Goal: Find specific page/section: Find specific page/section

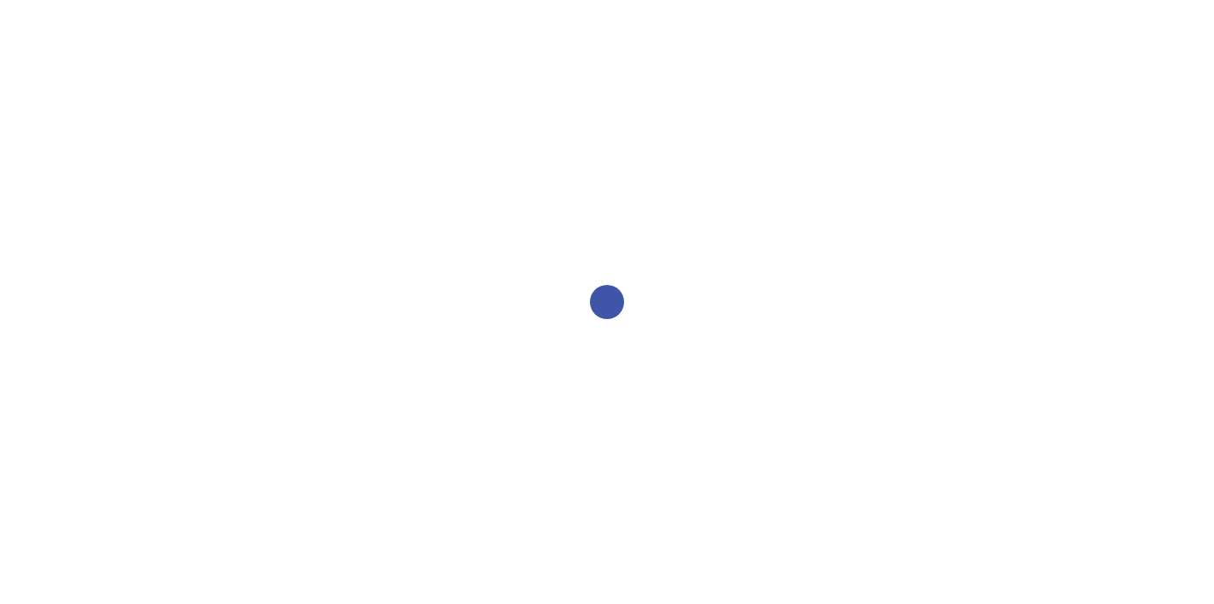
select select "2bed604d-1099-4043-b1bc-2365e8740244"
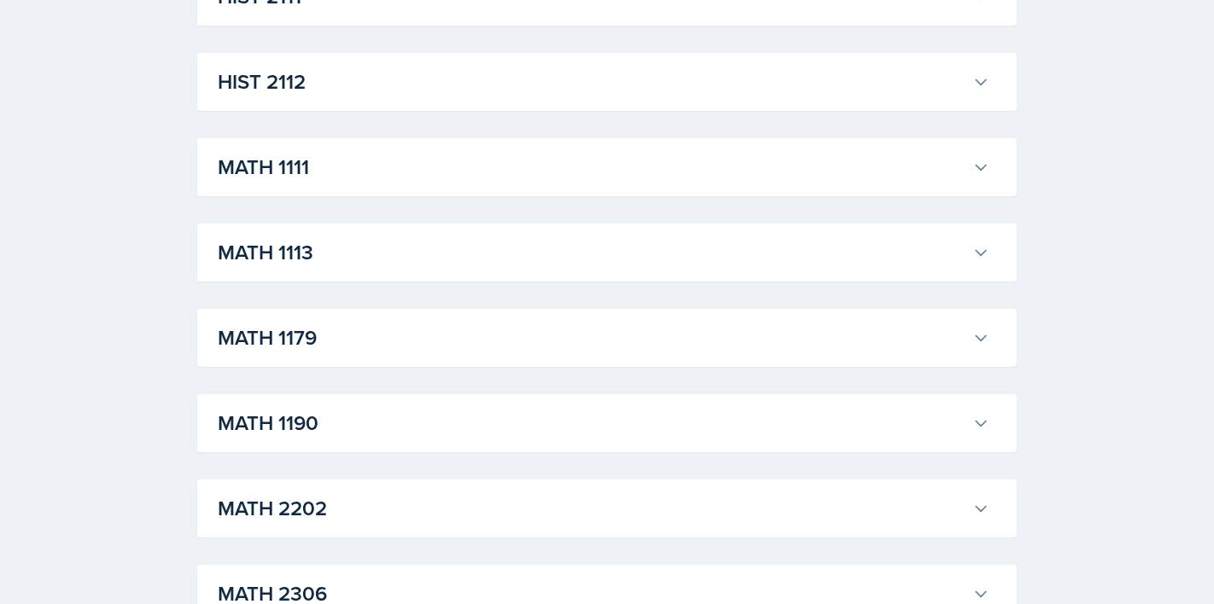
scroll to position [1299, 0]
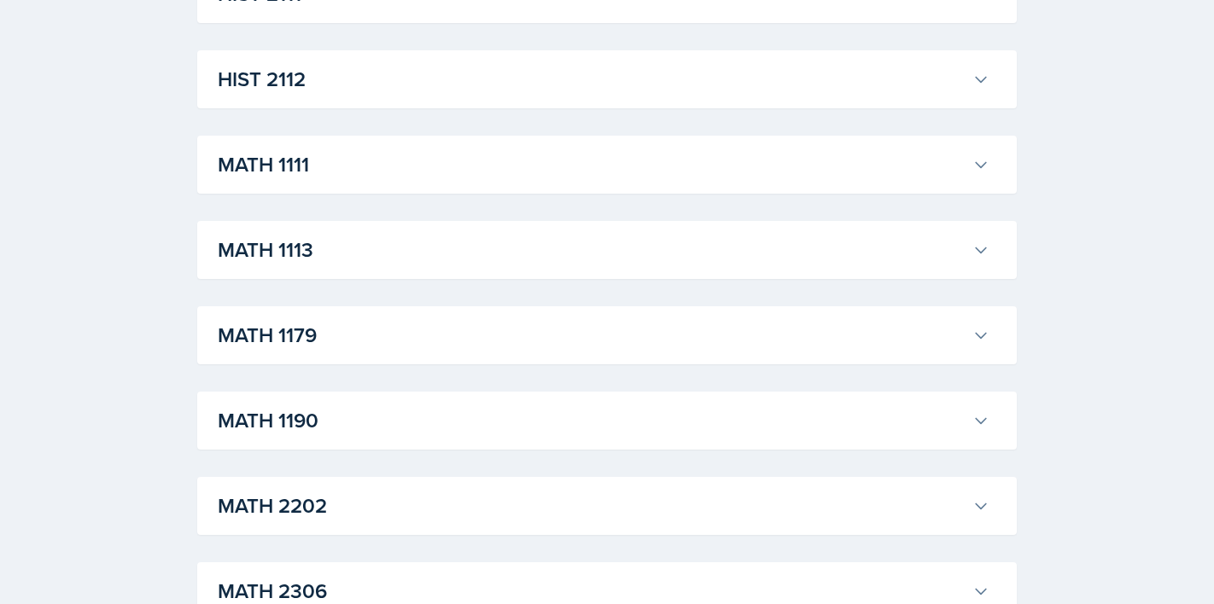
click at [449, 231] on button "MATH 1113" at bounding box center [603, 250] width 778 height 38
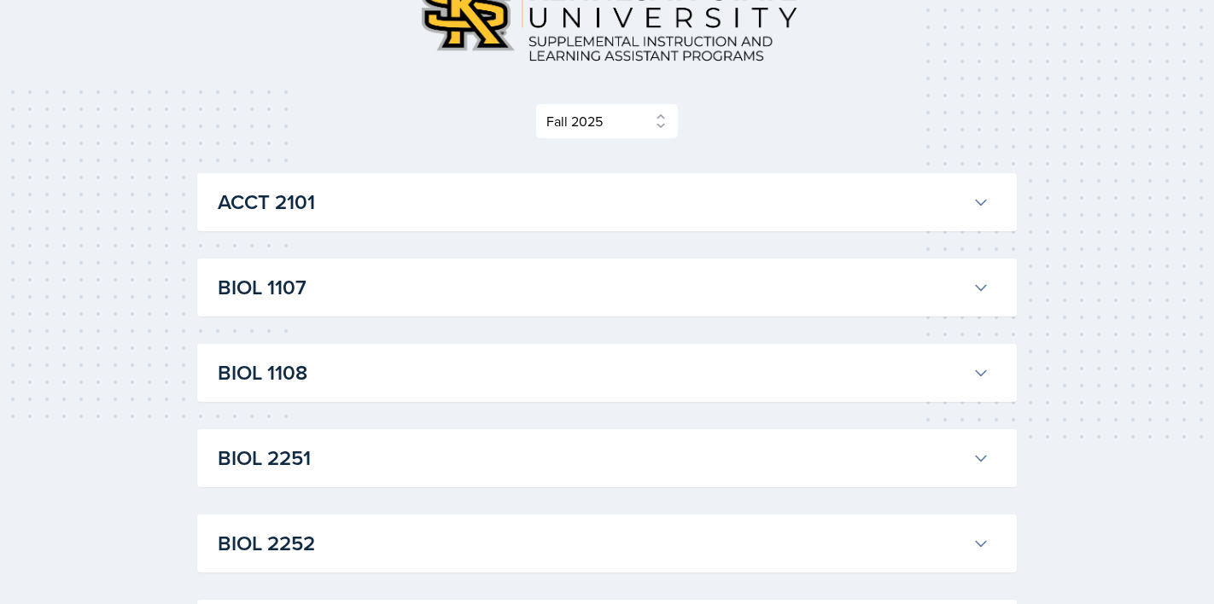
scroll to position [145, 0]
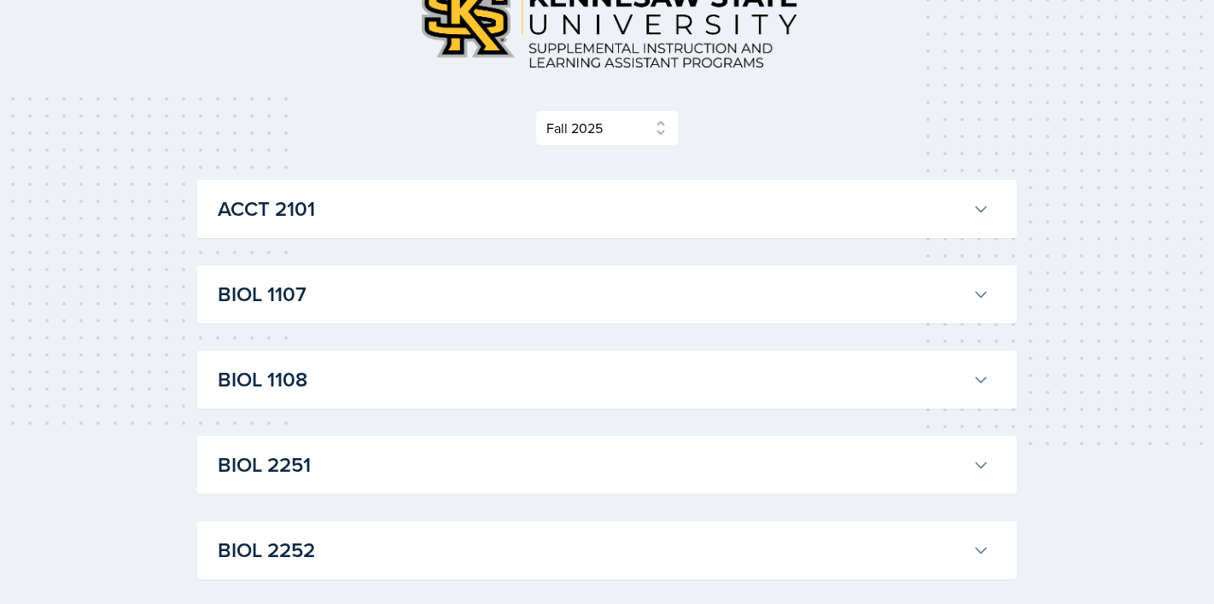
click at [333, 300] on h3 "BIOL 1107" at bounding box center [592, 294] width 748 height 31
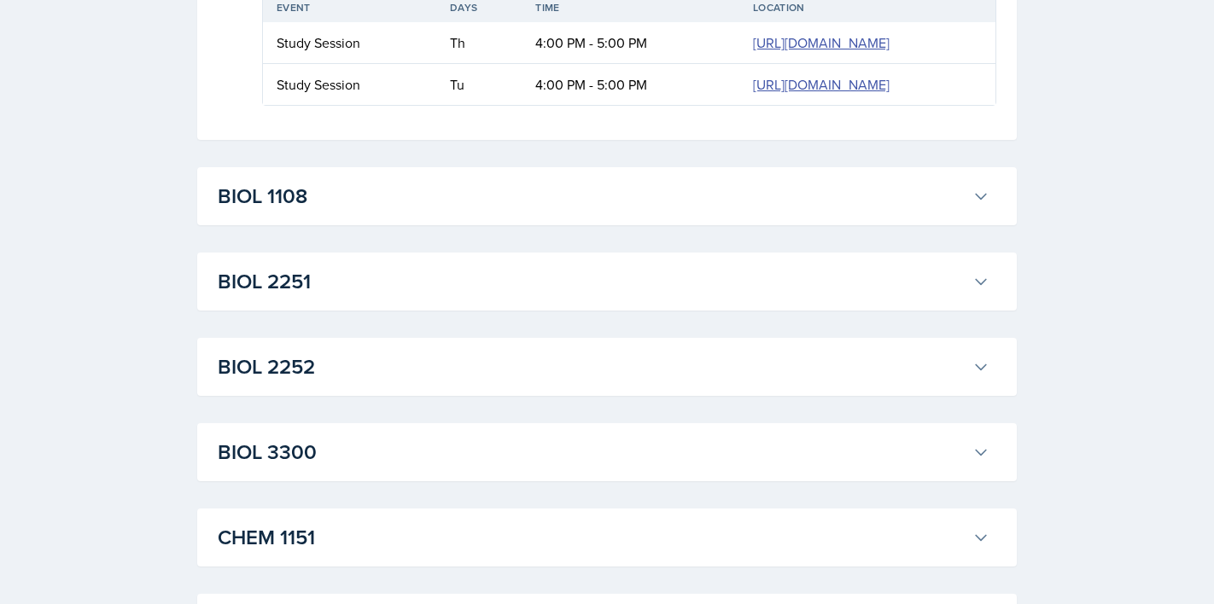
scroll to position [992, 0]
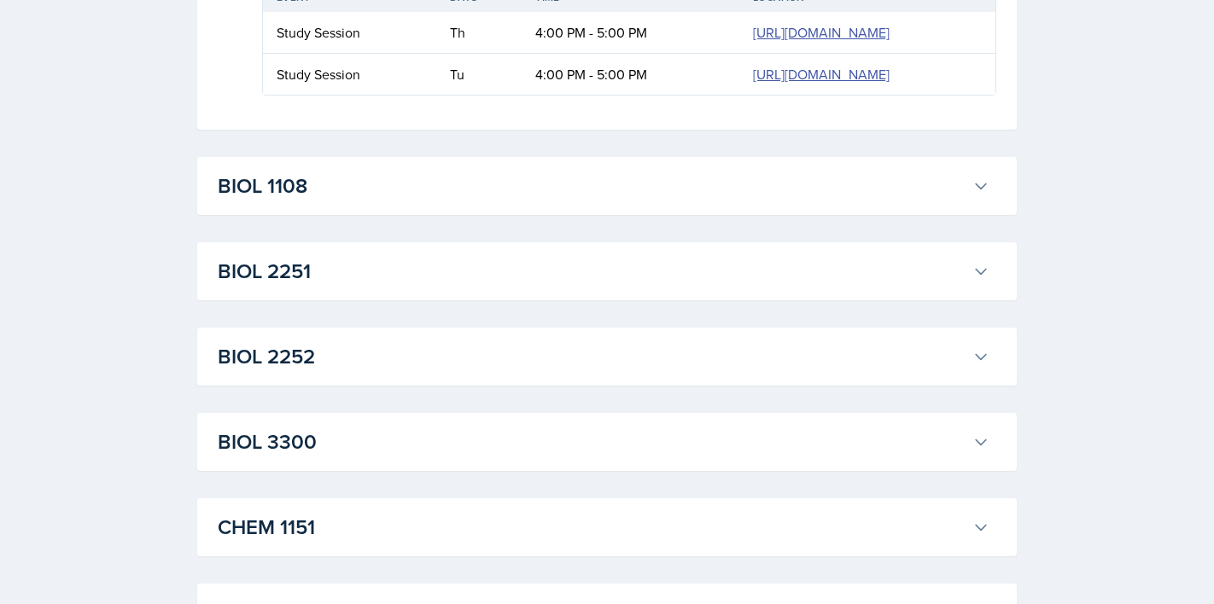
click at [235, 205] on button "BIOL 1108" at bounding box center [603, 186] width 778 height 38
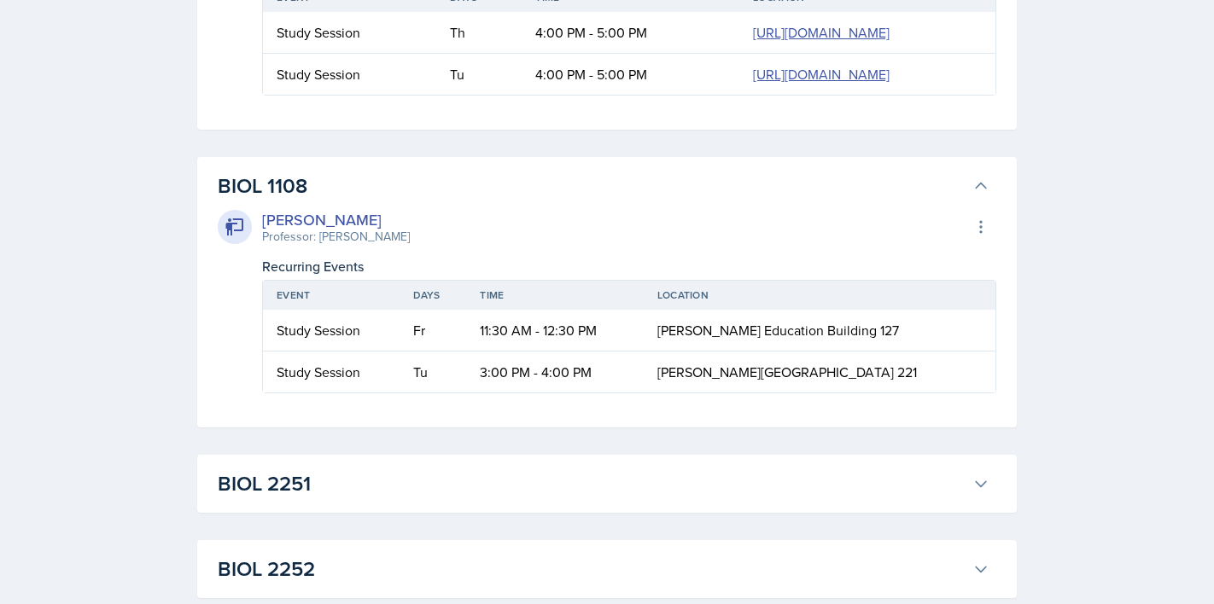
click at [244, 201] on h3 "BIOL 1108" at bounding box center [592, 186] width 748 height 31
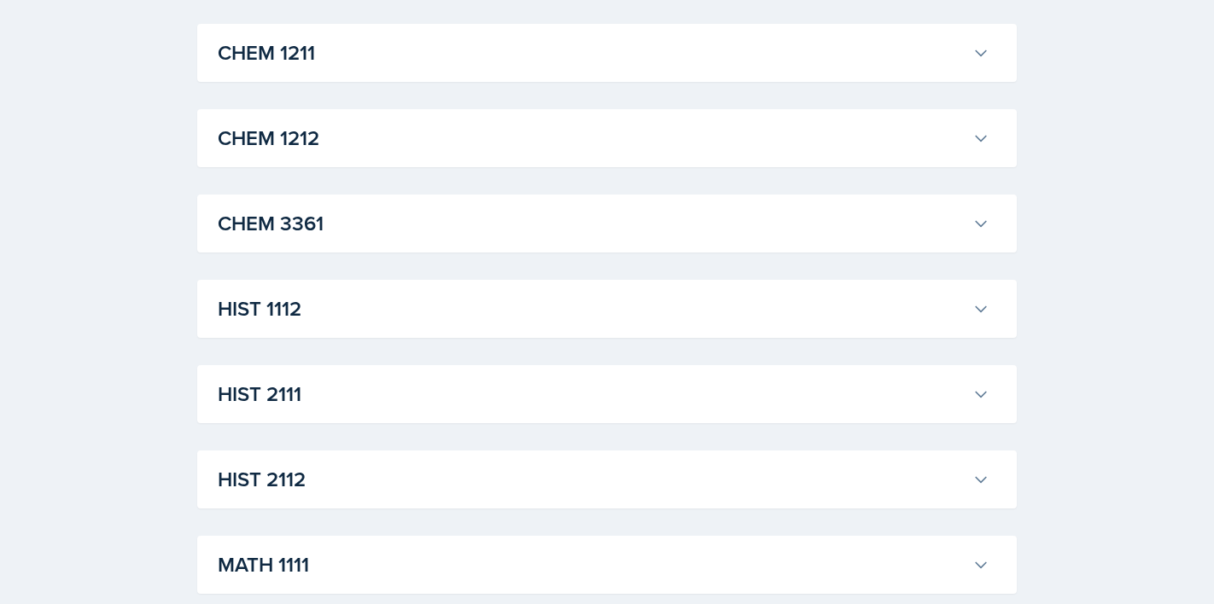
scroll to position [1558, 0]
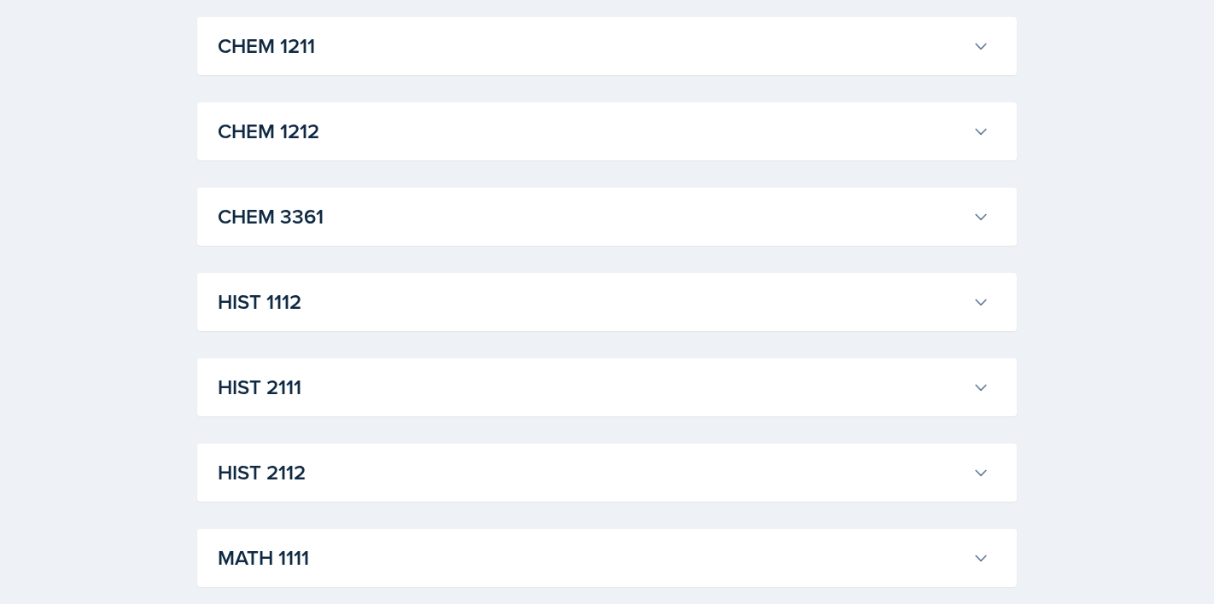
click at [294, 323] on div "ACCT 2101 Landrea Bishop Professor: Stephanie Miller Export to Google Calendar …" at bounding box center [606, 448] width 819 height 3363
click at [320, 61] on h3 "CHEM 1211" at bounding box center [592, 46] width 748 height 31
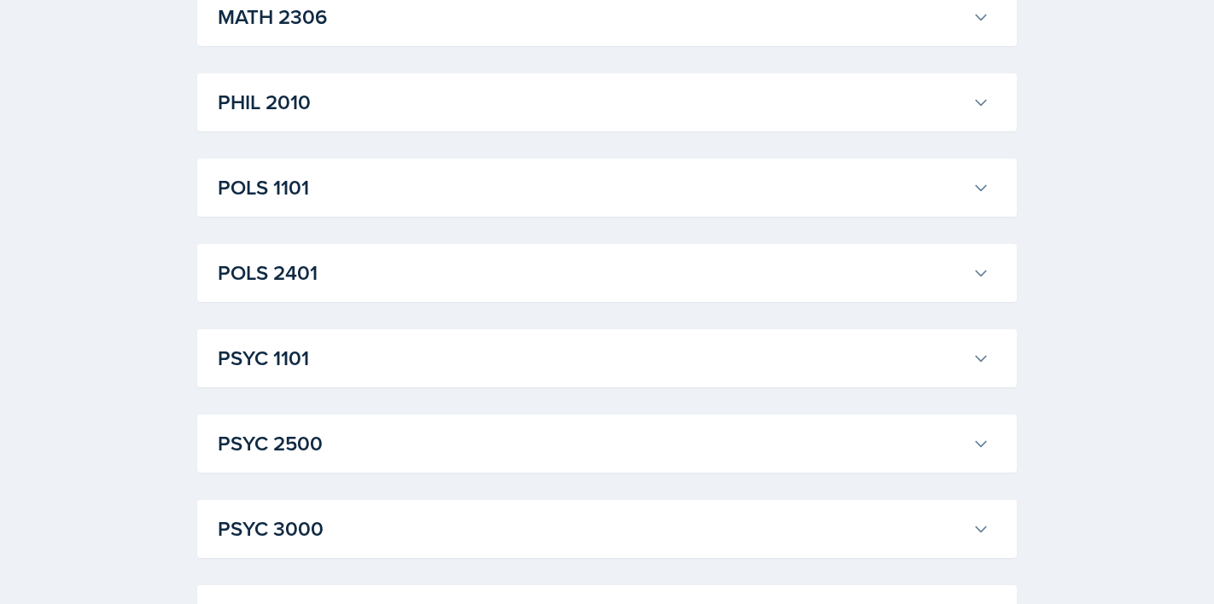
scroll to position [4633, 0]
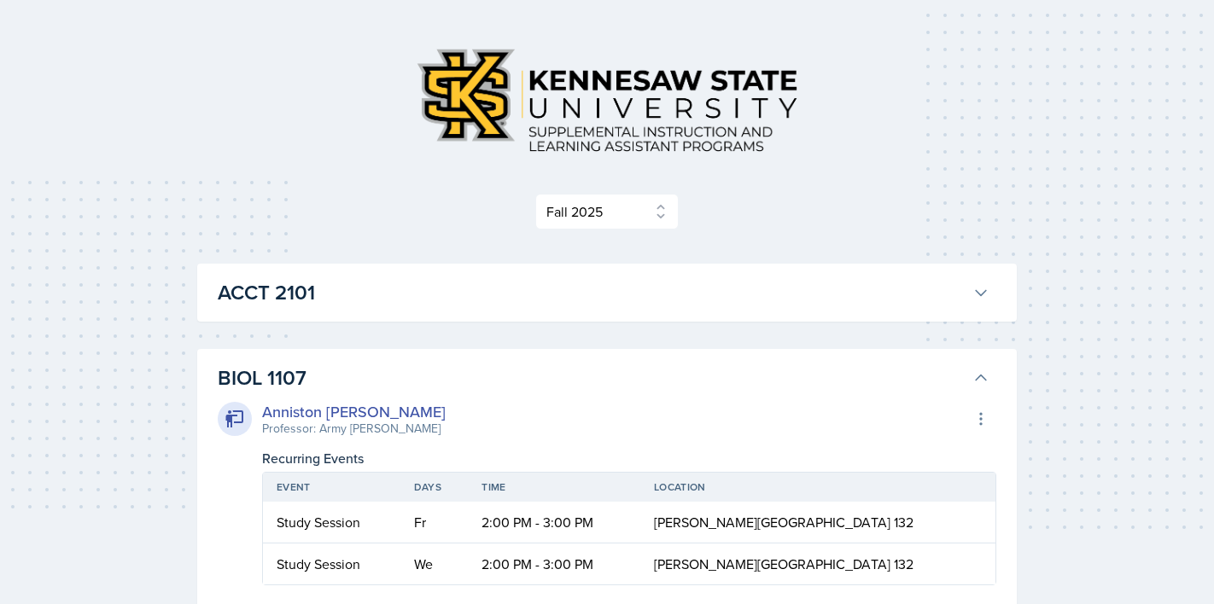
scroll to position [0, 0]
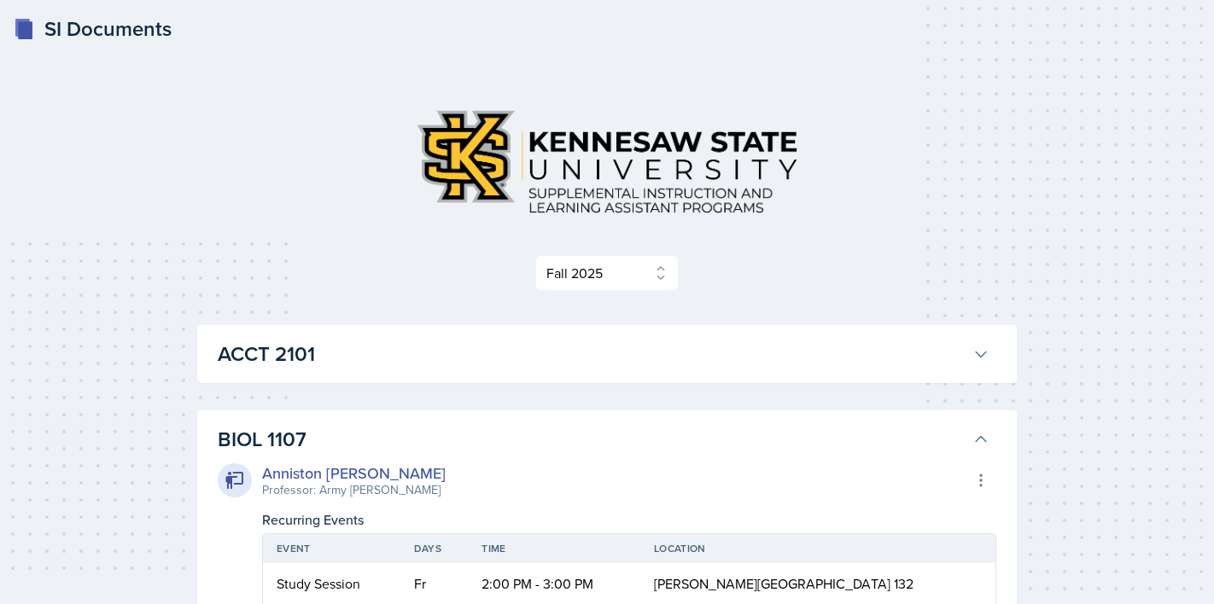
click at [266, 353] on h3 "ACCT 2101" at bounding box center [592, 354] width 748 height 31
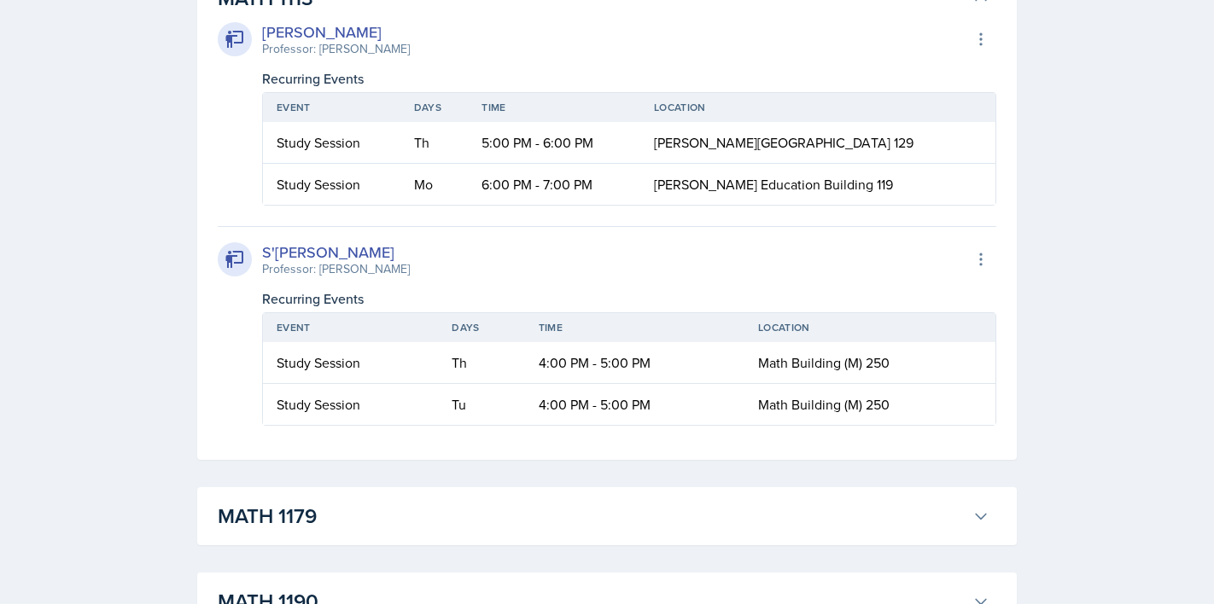
scroll to position [5416, 0]
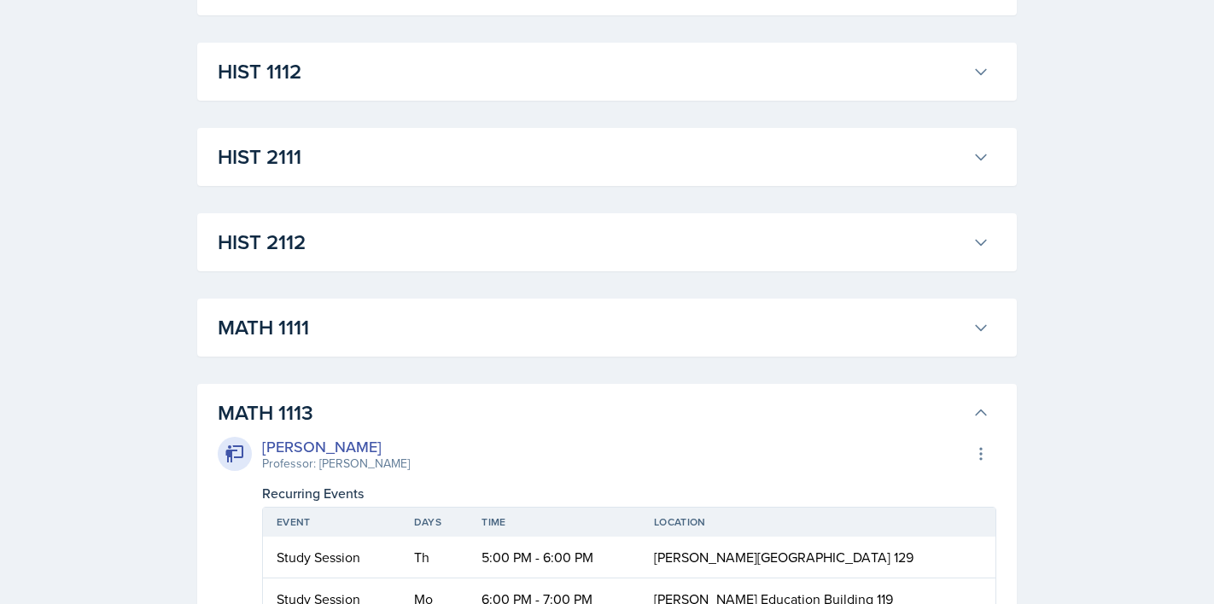
scroll to position [5507, 0]
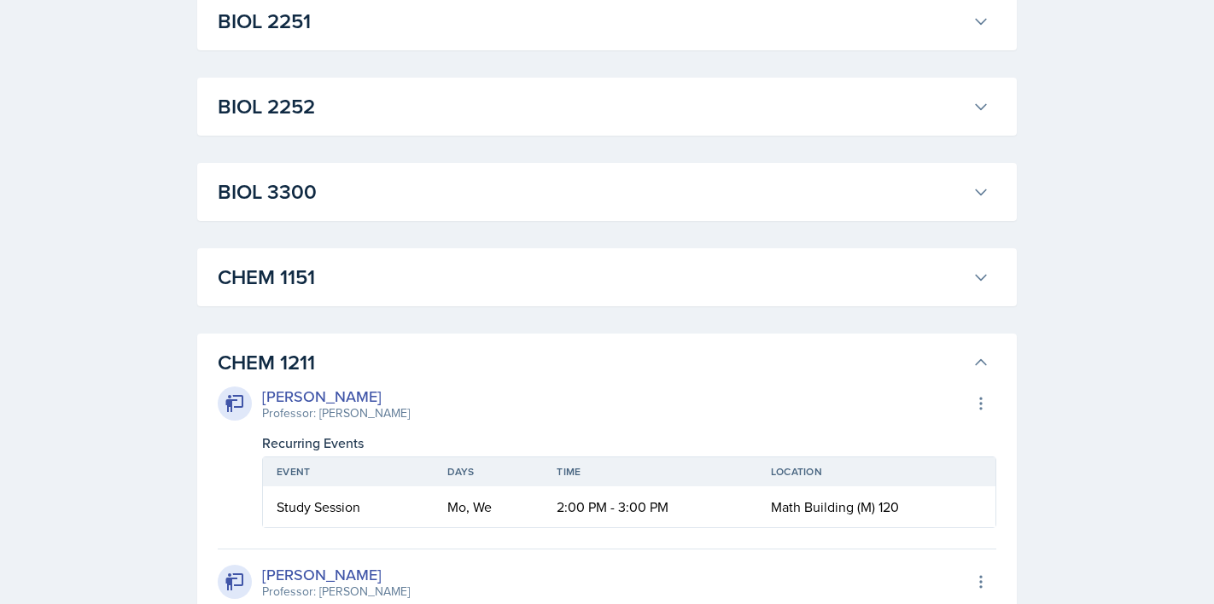
scroll to position [2383, 0]
